Goal: Information Seeking & Learning: Learn about a topic

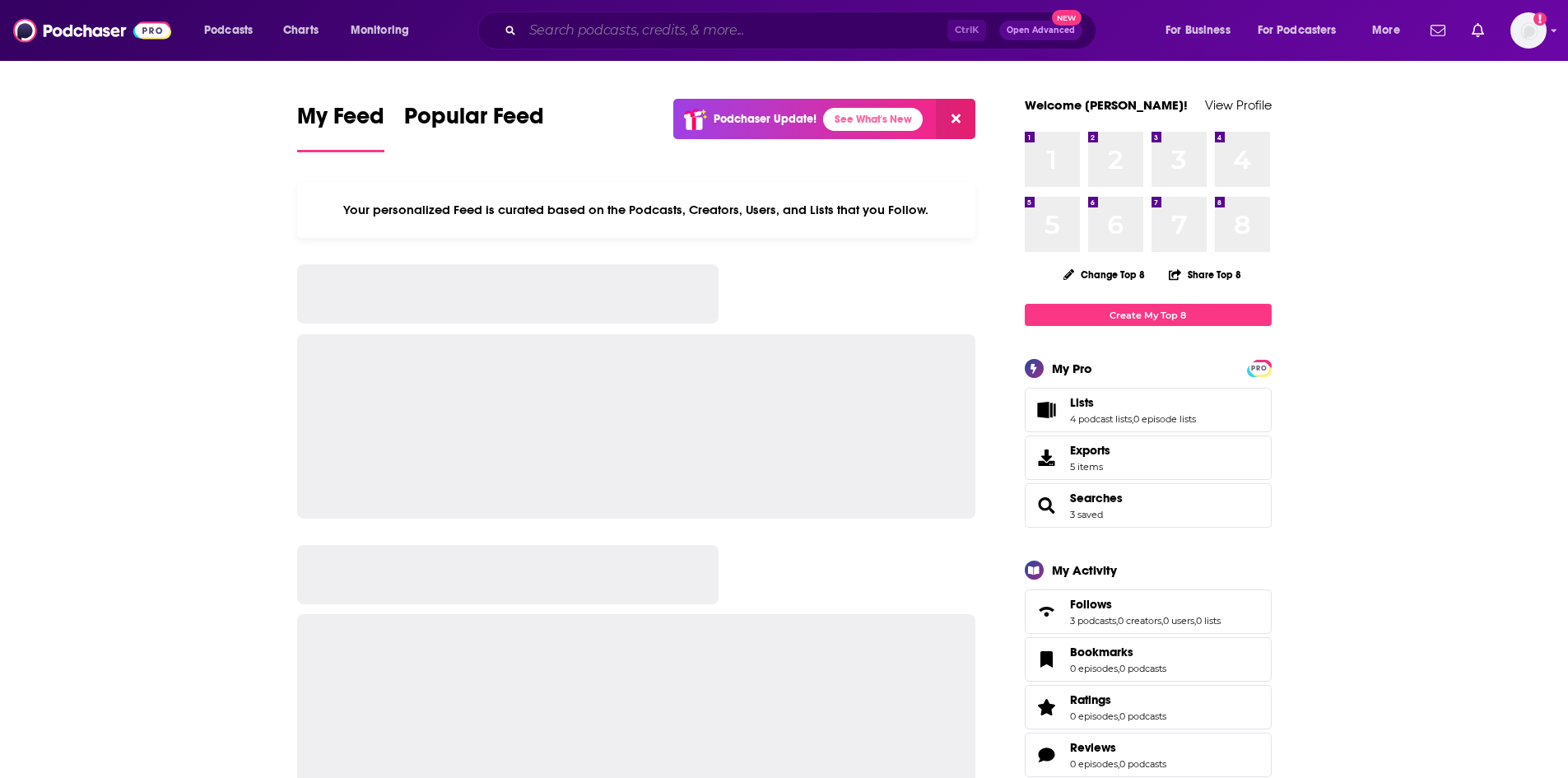
click at [601, 30] on input "Search podcasts, credits, & more..." at bounding box center [735, 30] width 424 height 27
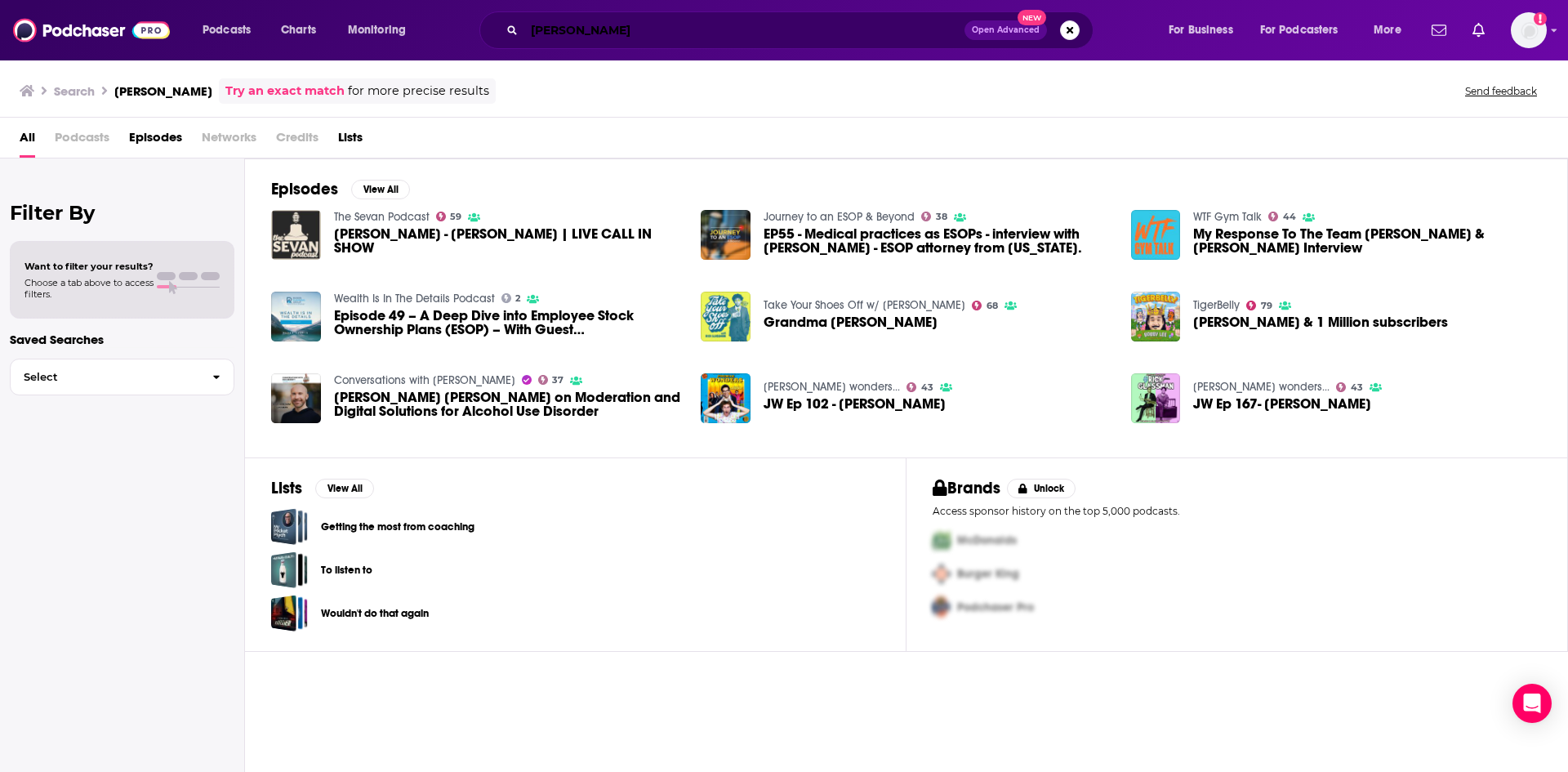
click at [556, 26] on input "[PERSON_NAME]" at bounding box center [745, 30] width 440 height 26
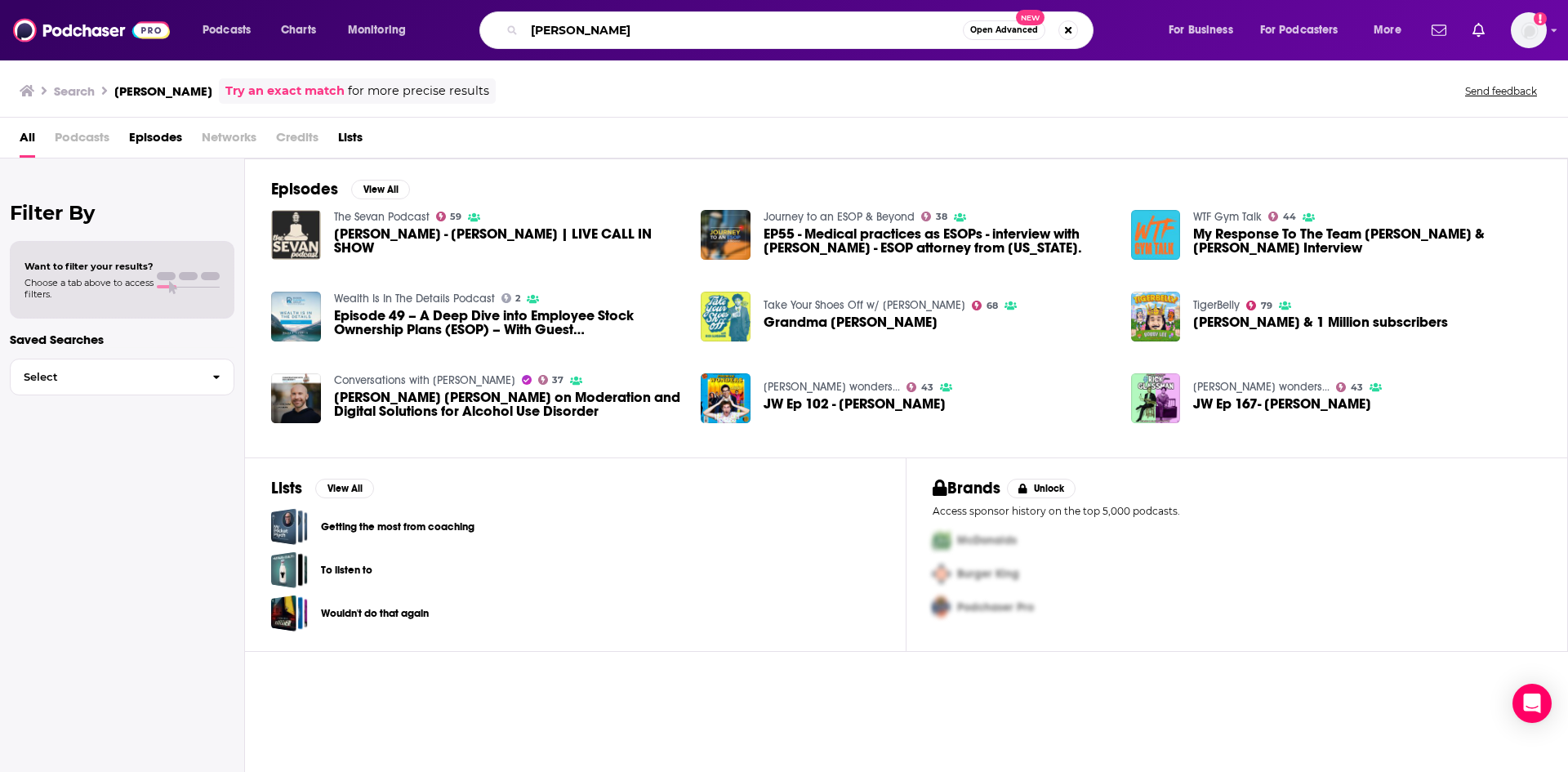
type input "[PERSON_NAME]"
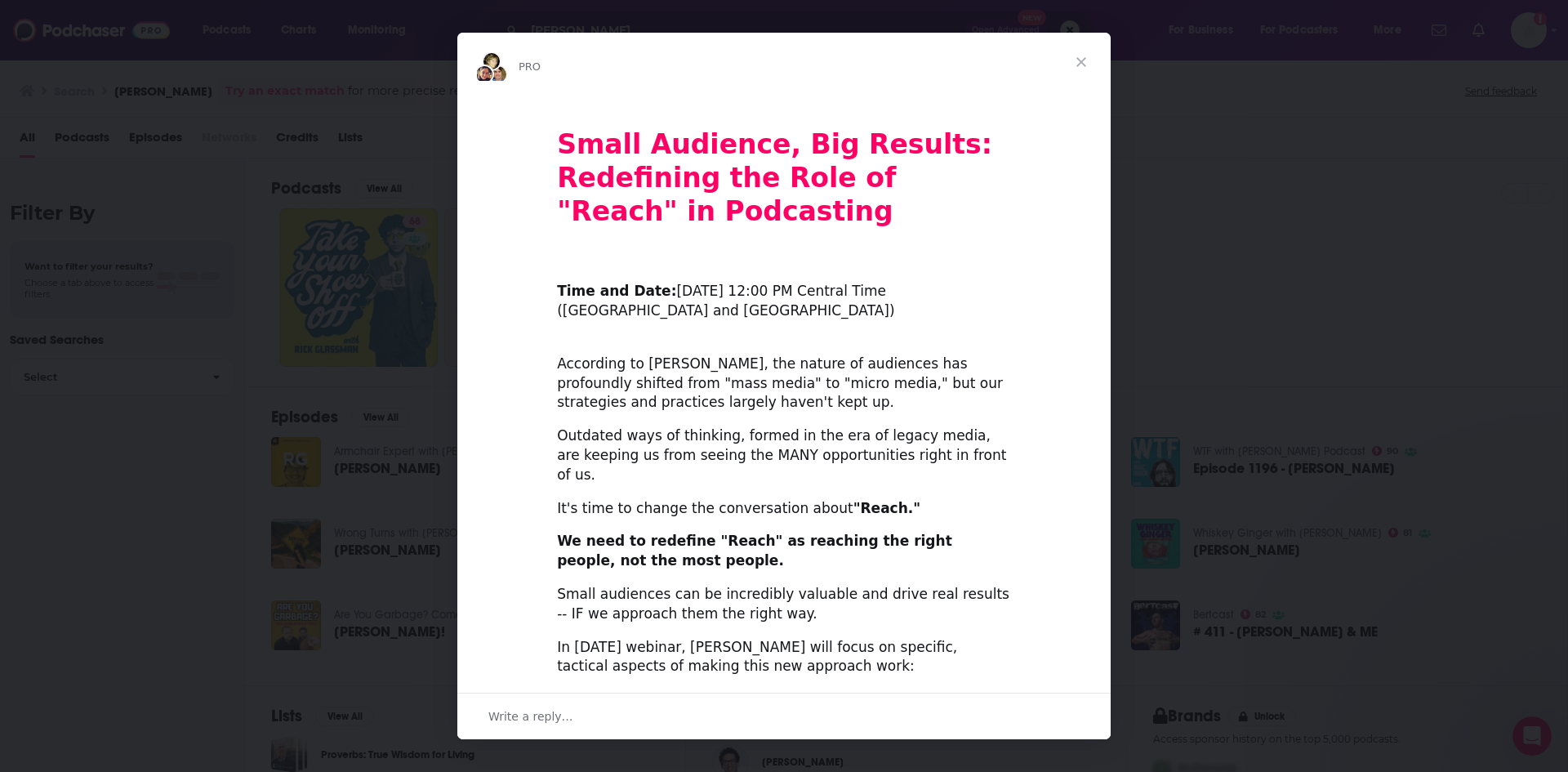
click at [1089, 63] on span "Close" at bounding box center [1081, 62] width 58 height 58
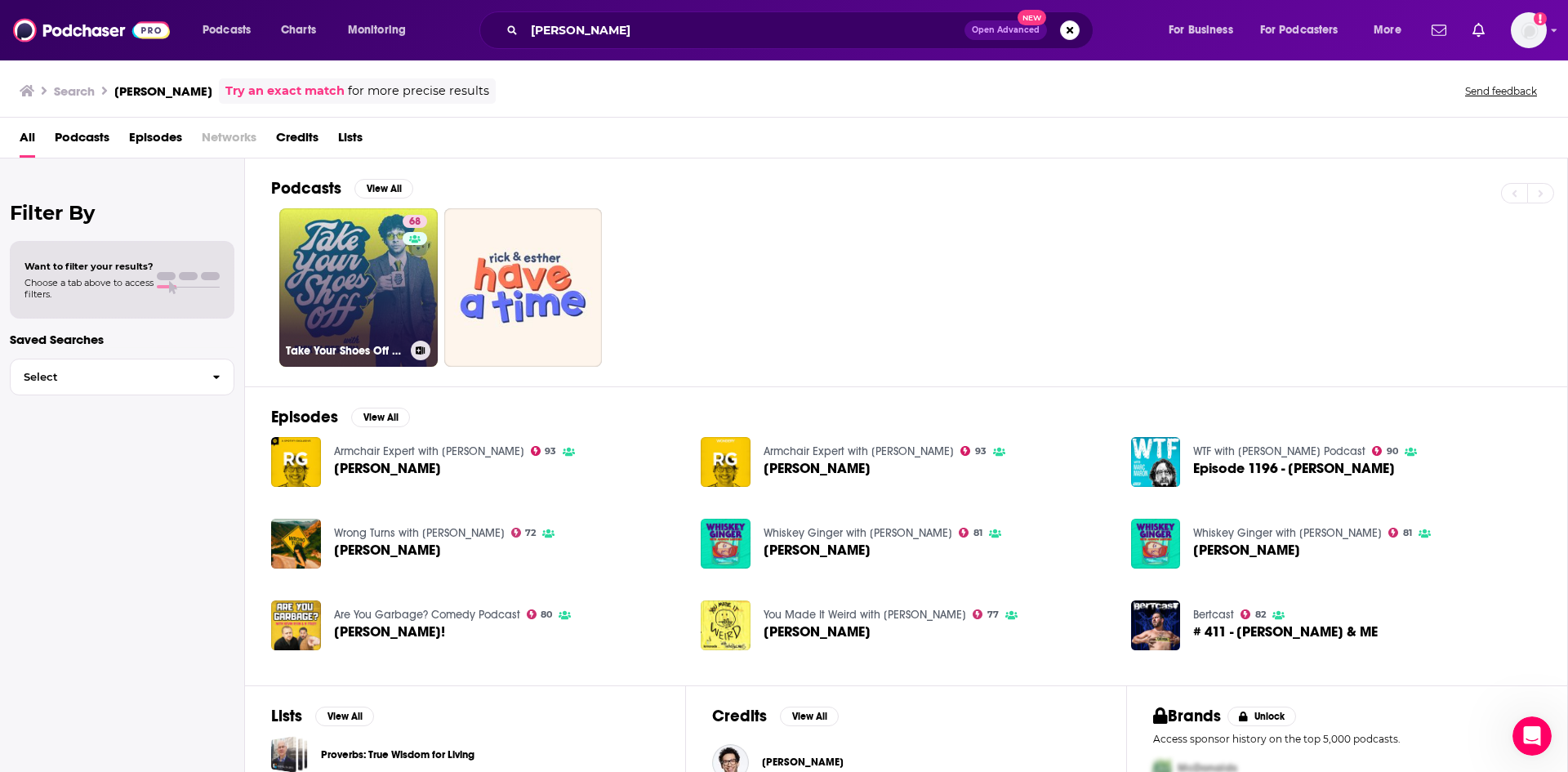
click at [327, 264] on link "68 Take Your Shoes Off w/ [PERSON_NAME]" at bounding box center [358, 287] width 158 height 158
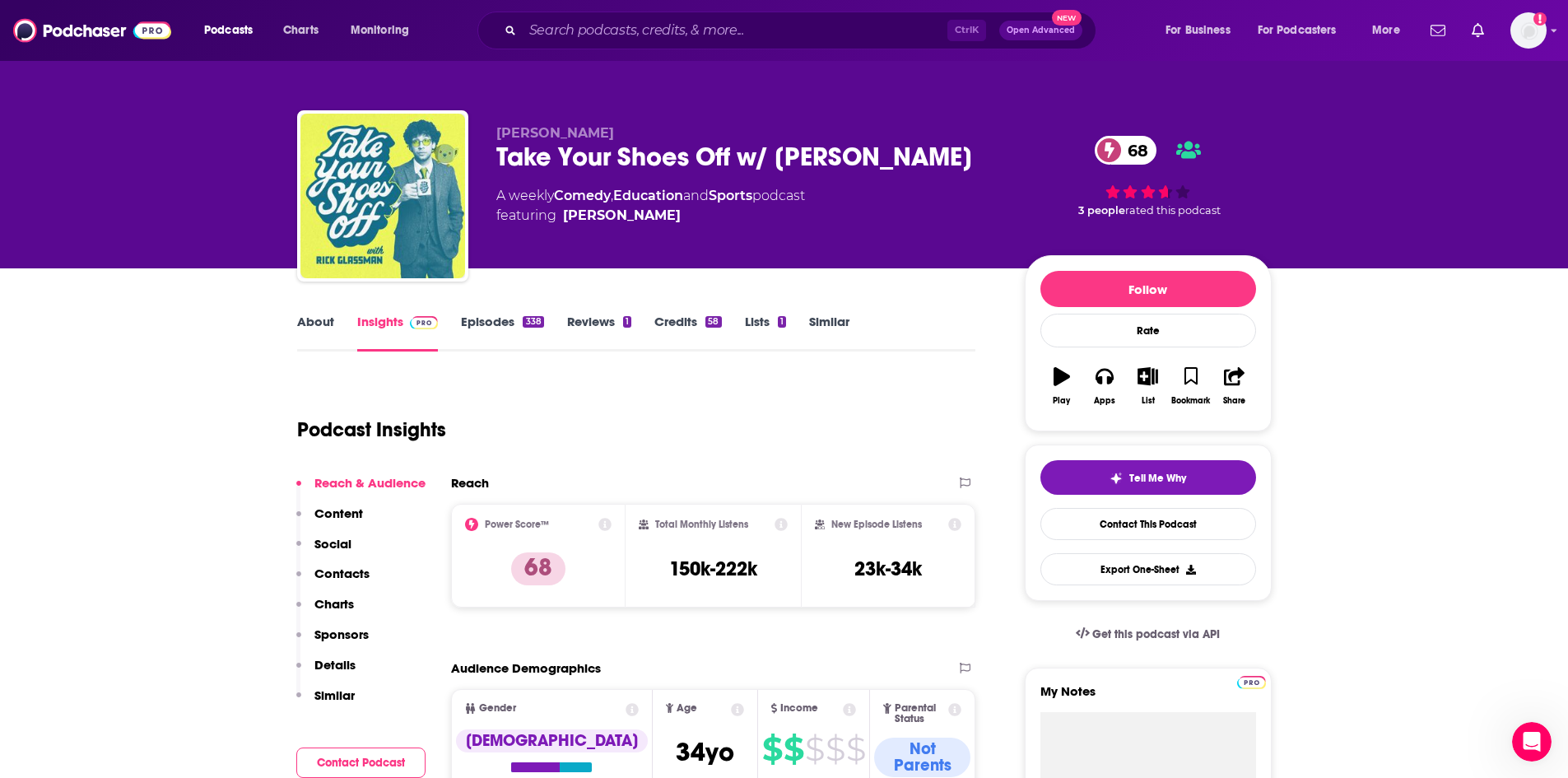
click at [356, 577] on p "Contacts" at bounding box center [342, 573] width 55 height 16
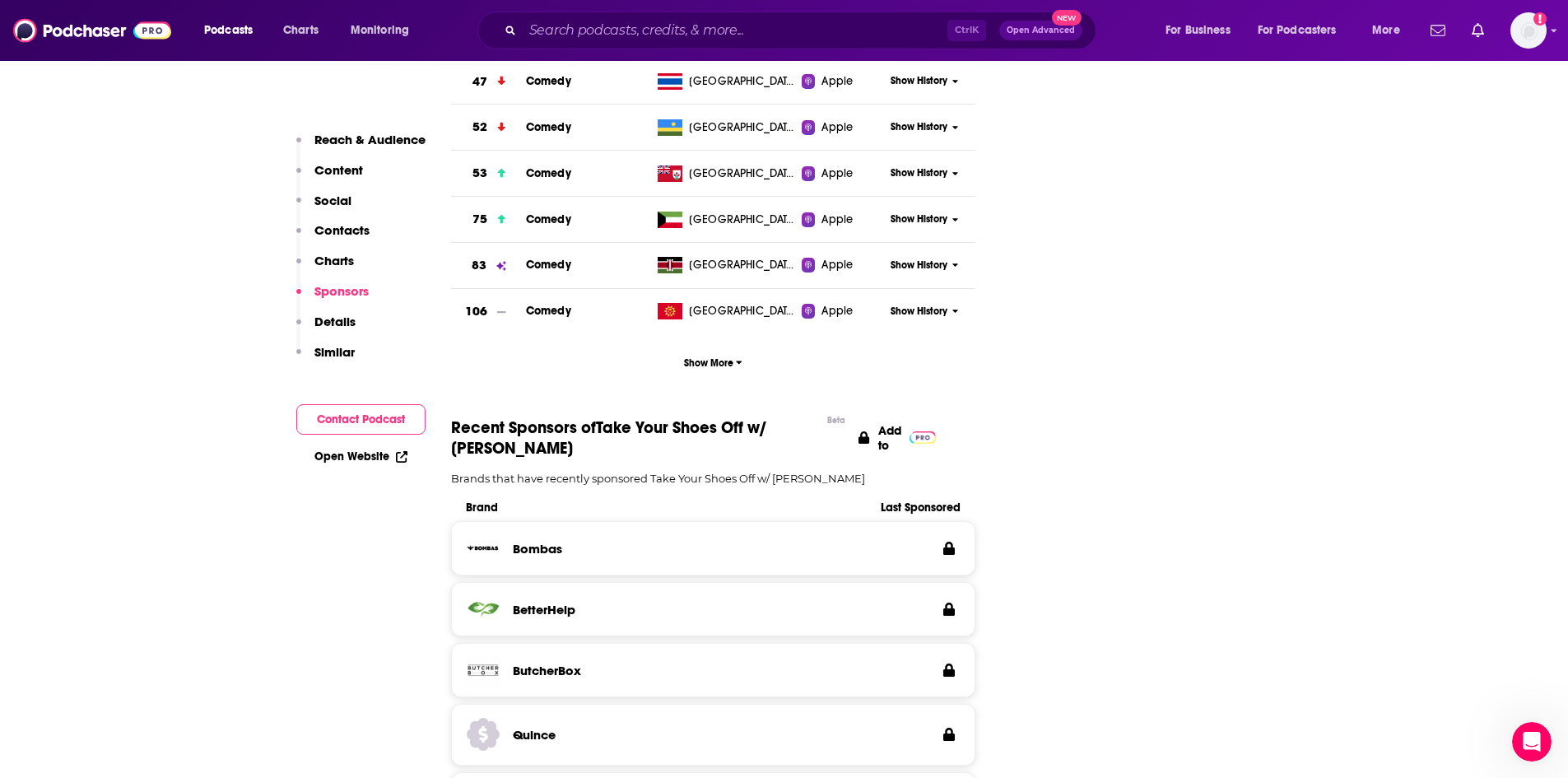
scroll to position [1886, 0]
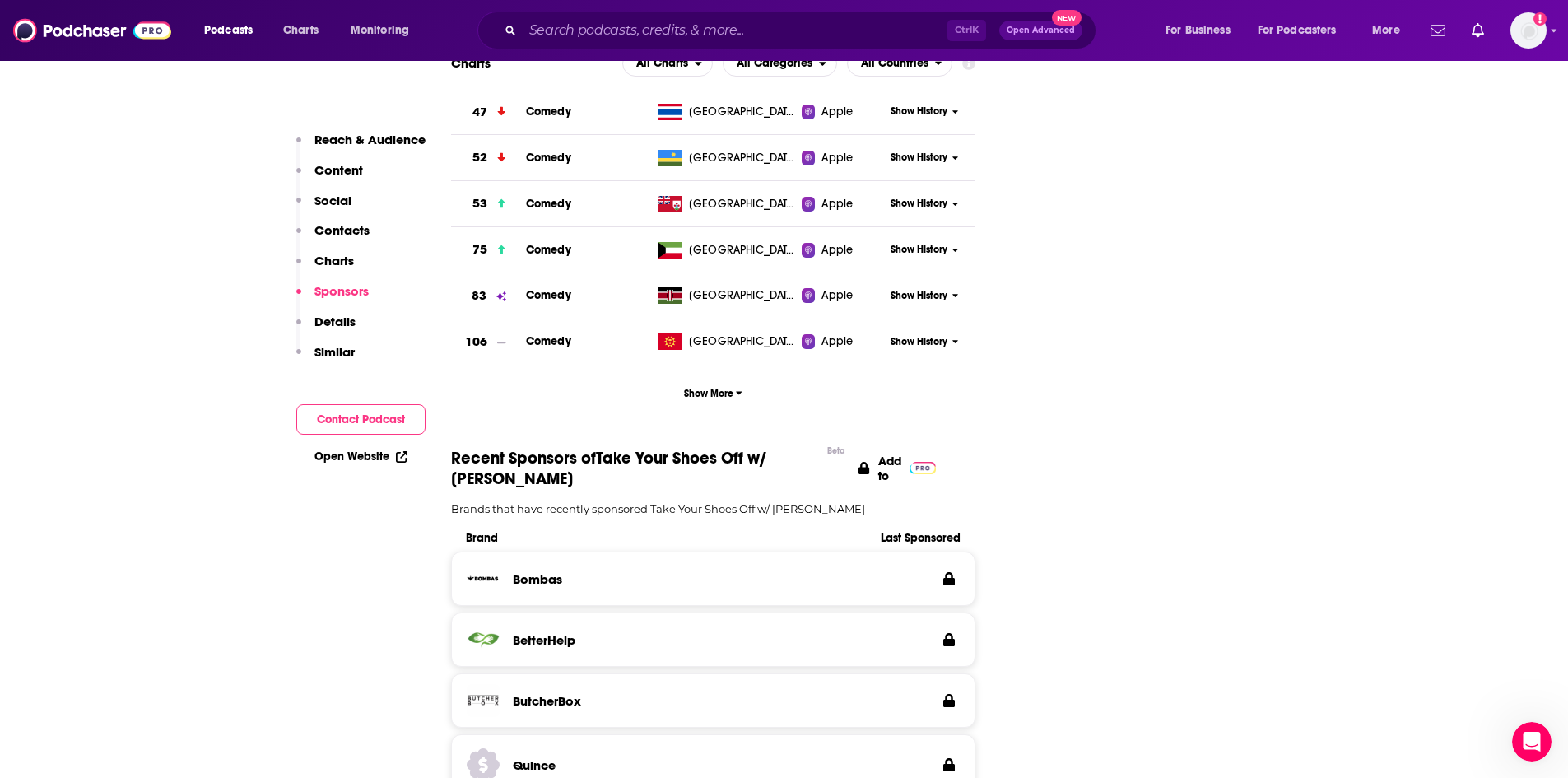
drag, startPoint x: 1563, startPoint y: 203, endPoint x: 1579, endPoint y: 308, distance: 106.2
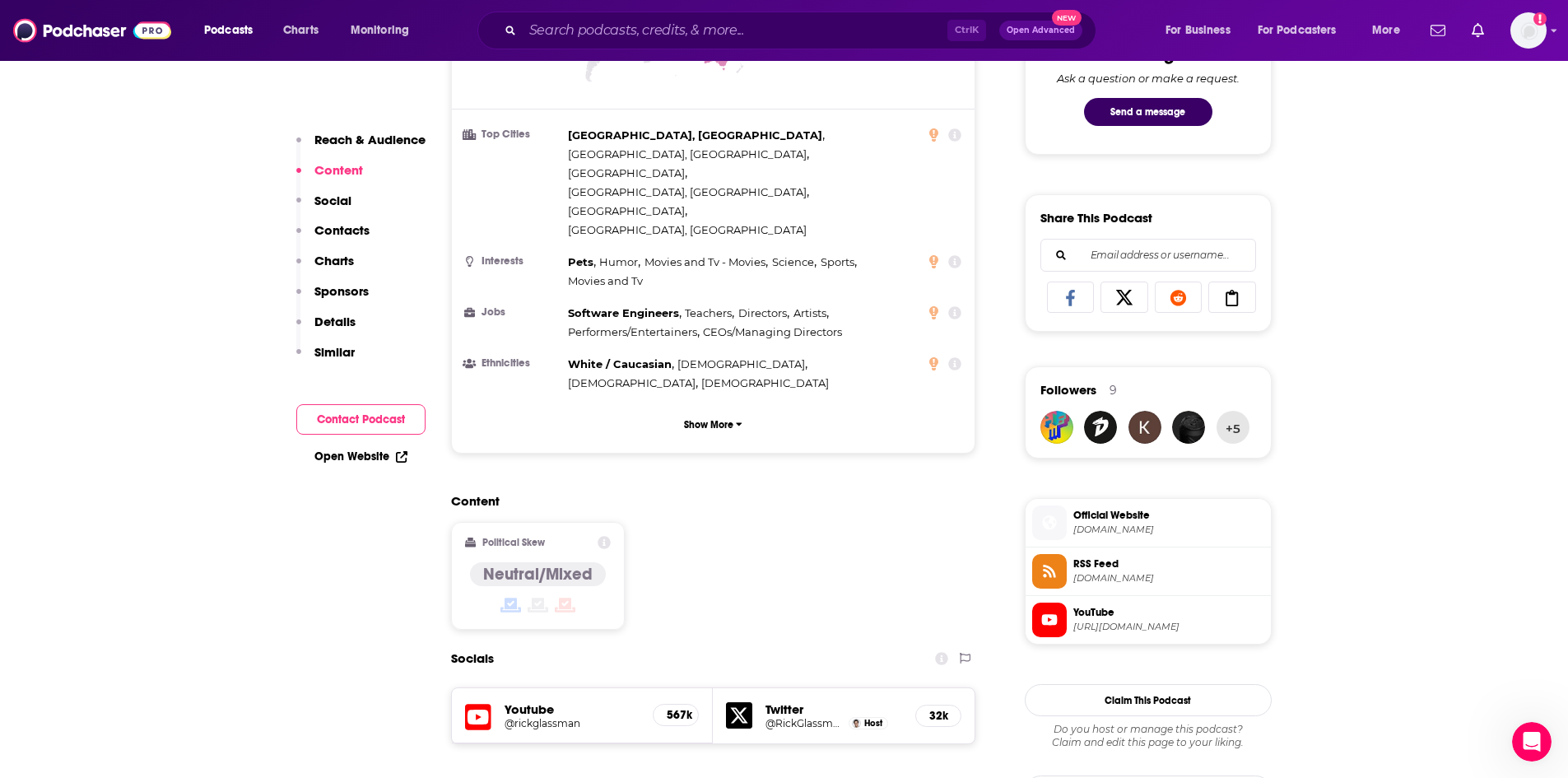
scroll to position [898, 0]
click at [322, 346] on p "Similar" at bounding box center [334, 352] width 41 height 16
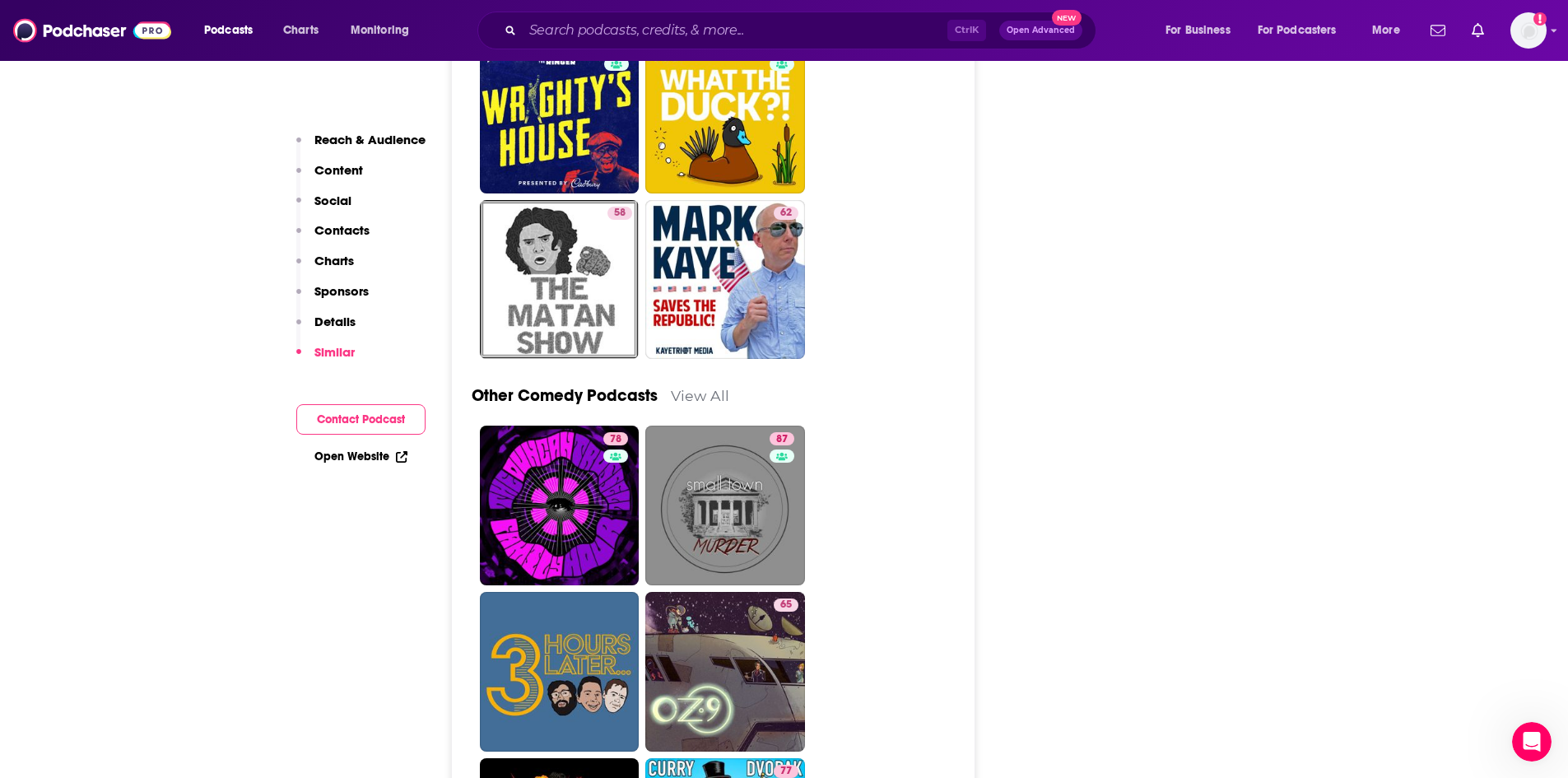
scroll to position [5321, 0]
